Goal: Find contact information: Find contact information

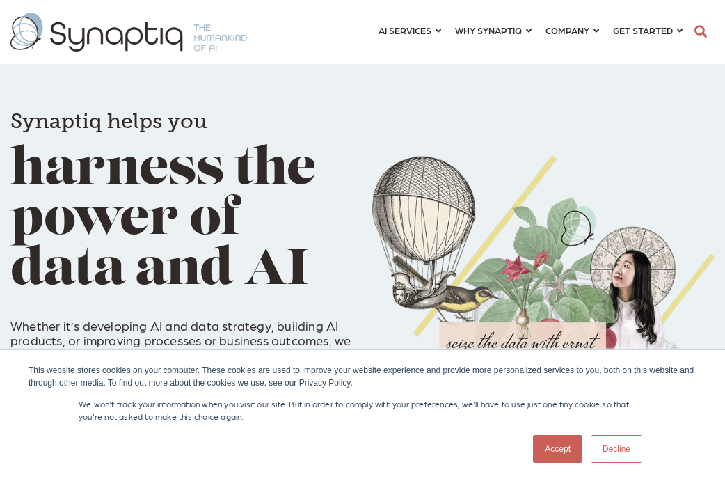
click at [270, 88] on div "Synaptiq helps you harness the power of data and AI Whether it’s developing AI …" at bounding box center [362, 223] width 725 height 447
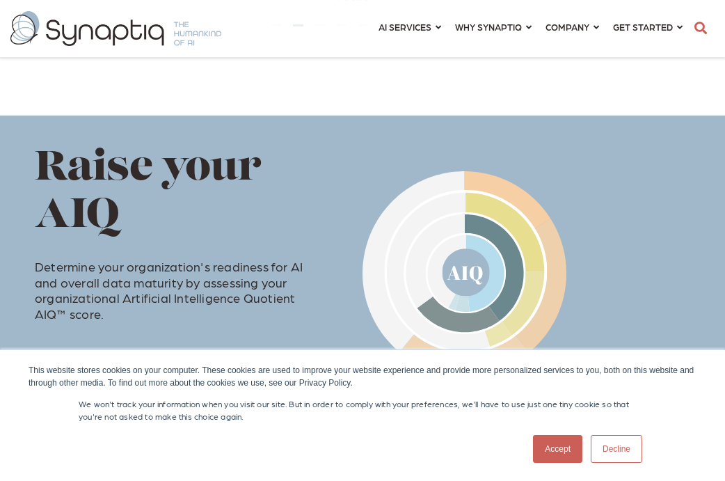
click at [564, 440] on link "Accept" at bounding box center [557, 449] width 49 height 28
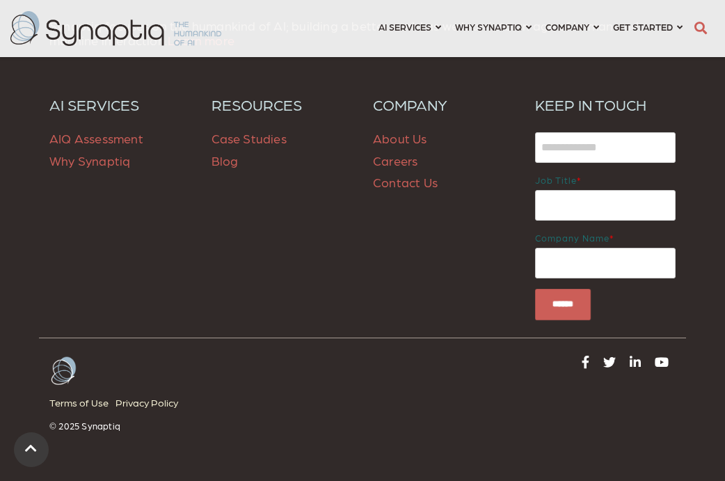
scroll to position [2110, 0]
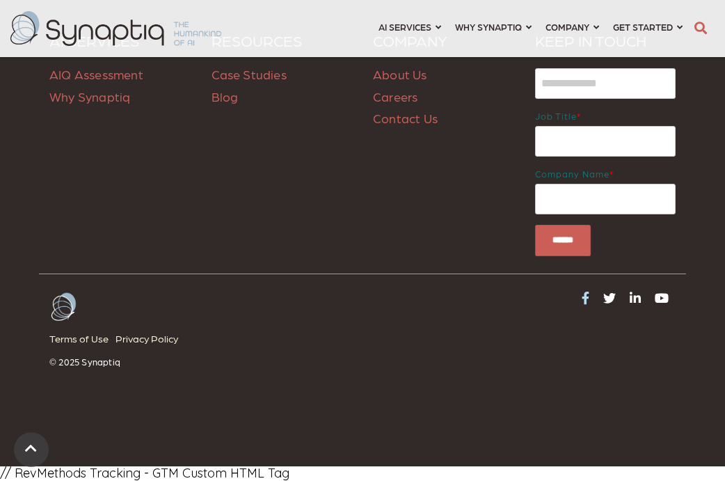
click at [588, 294] on icon at bounding box center [585, 297] width 8 height 13
click at [400, 122] on link "Contact Us" at bounding box center [405, 118] width 65 height 15
click at [378, 337] on div at bounding box center [523, 335] width 323 height 88
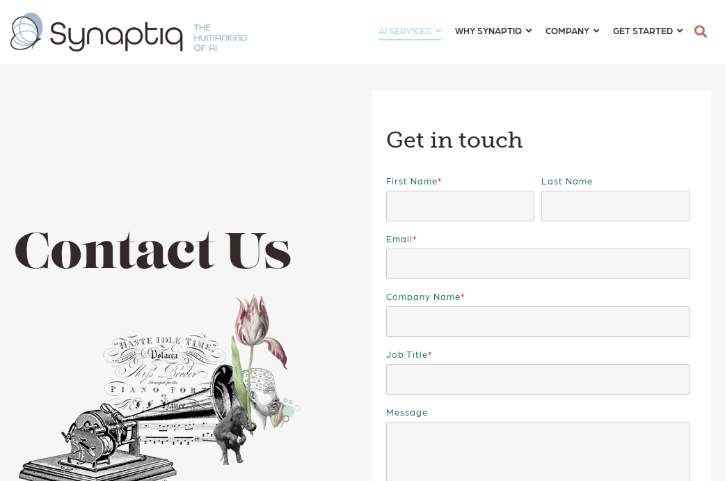
scroll to position [515, 0]
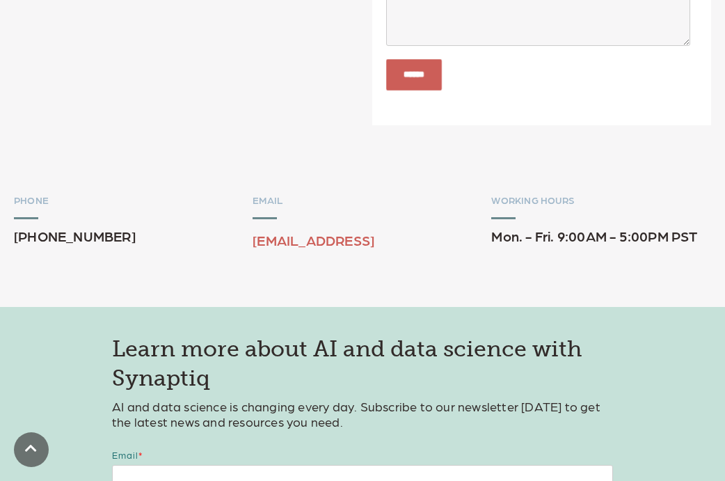
click at [163, 175] on div at bounding box center [362, 160] width 626 height 70
